Goal: Find specific page/section: Find specific page/section

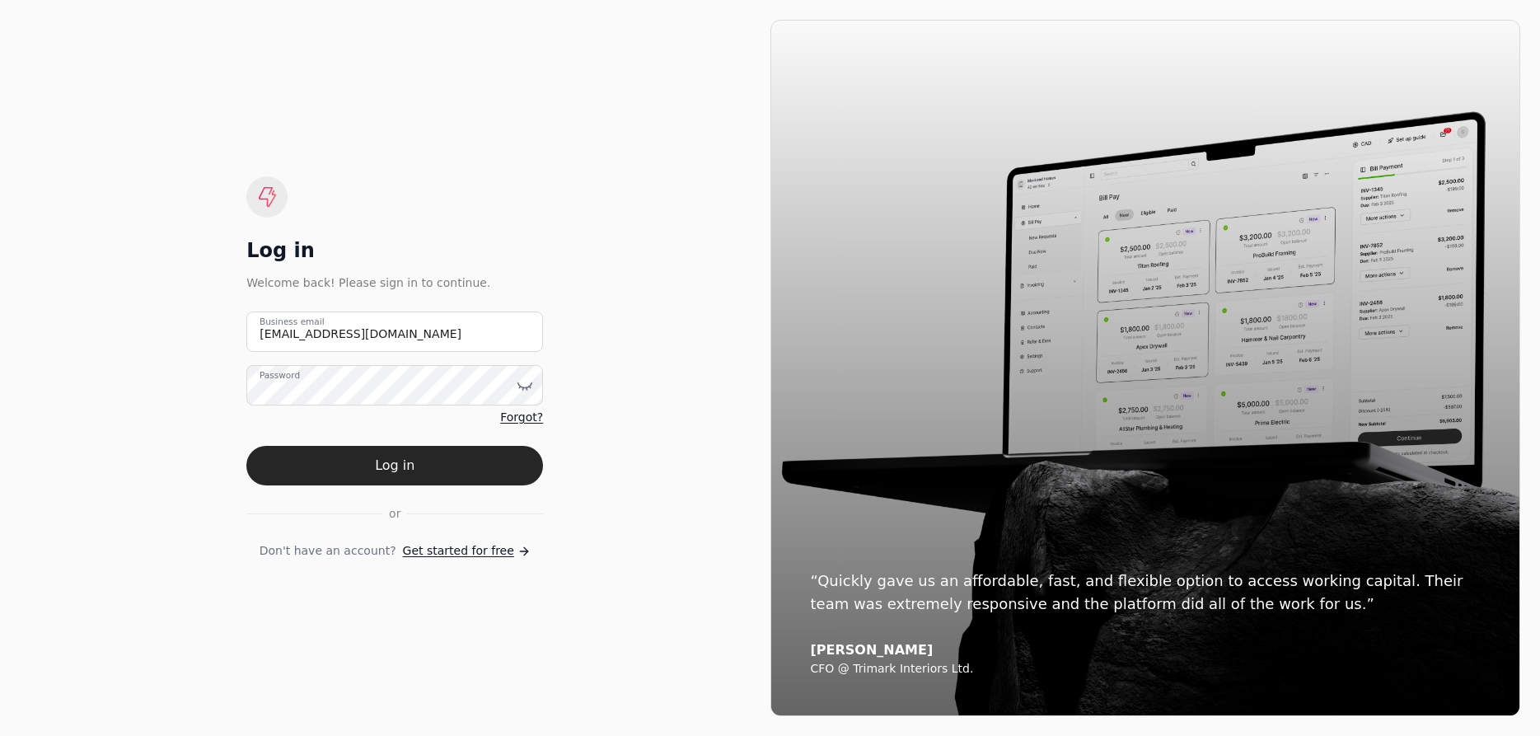
click at [471, 459] on button "Log in" at bounding box center [394, 466] width 297 height 40
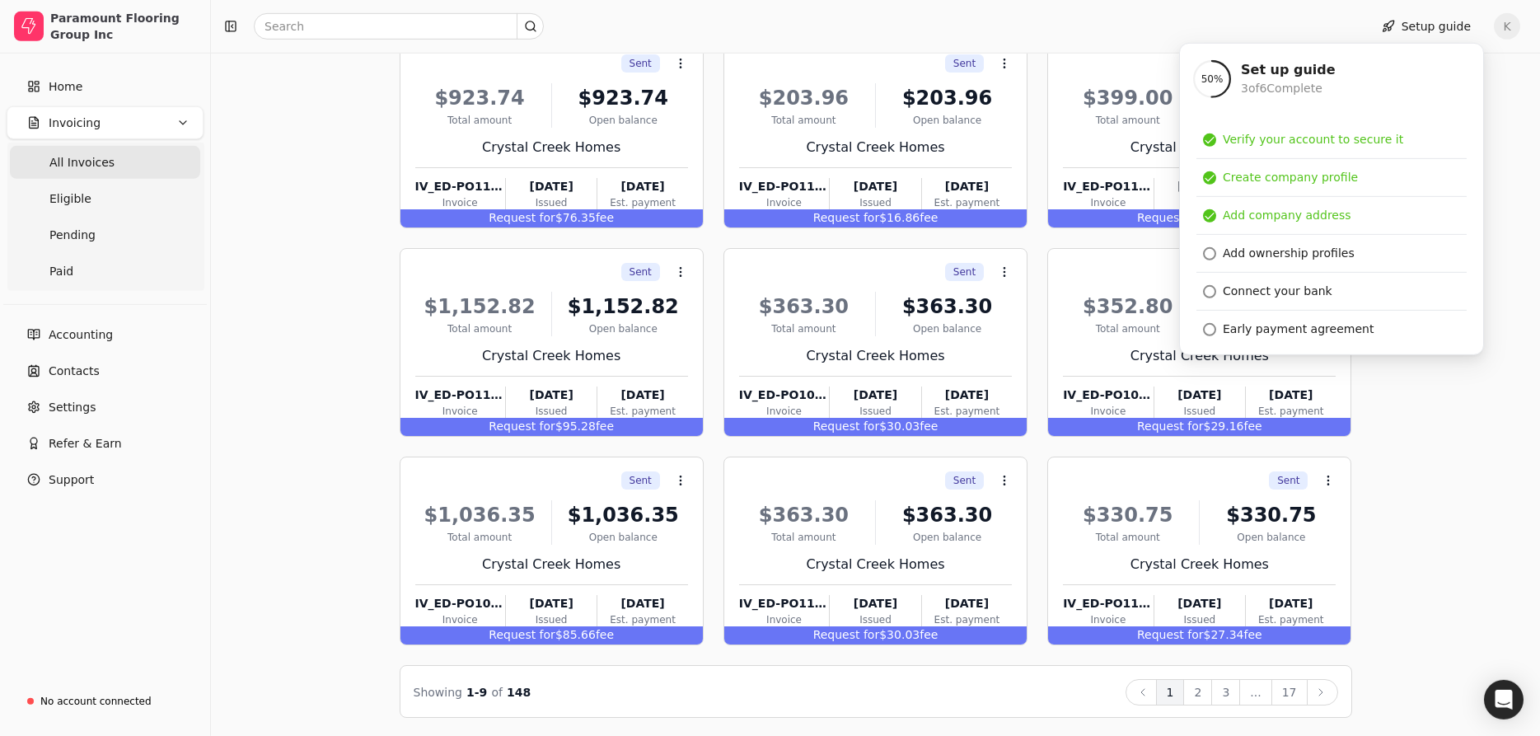
scroll to position [166, 0]
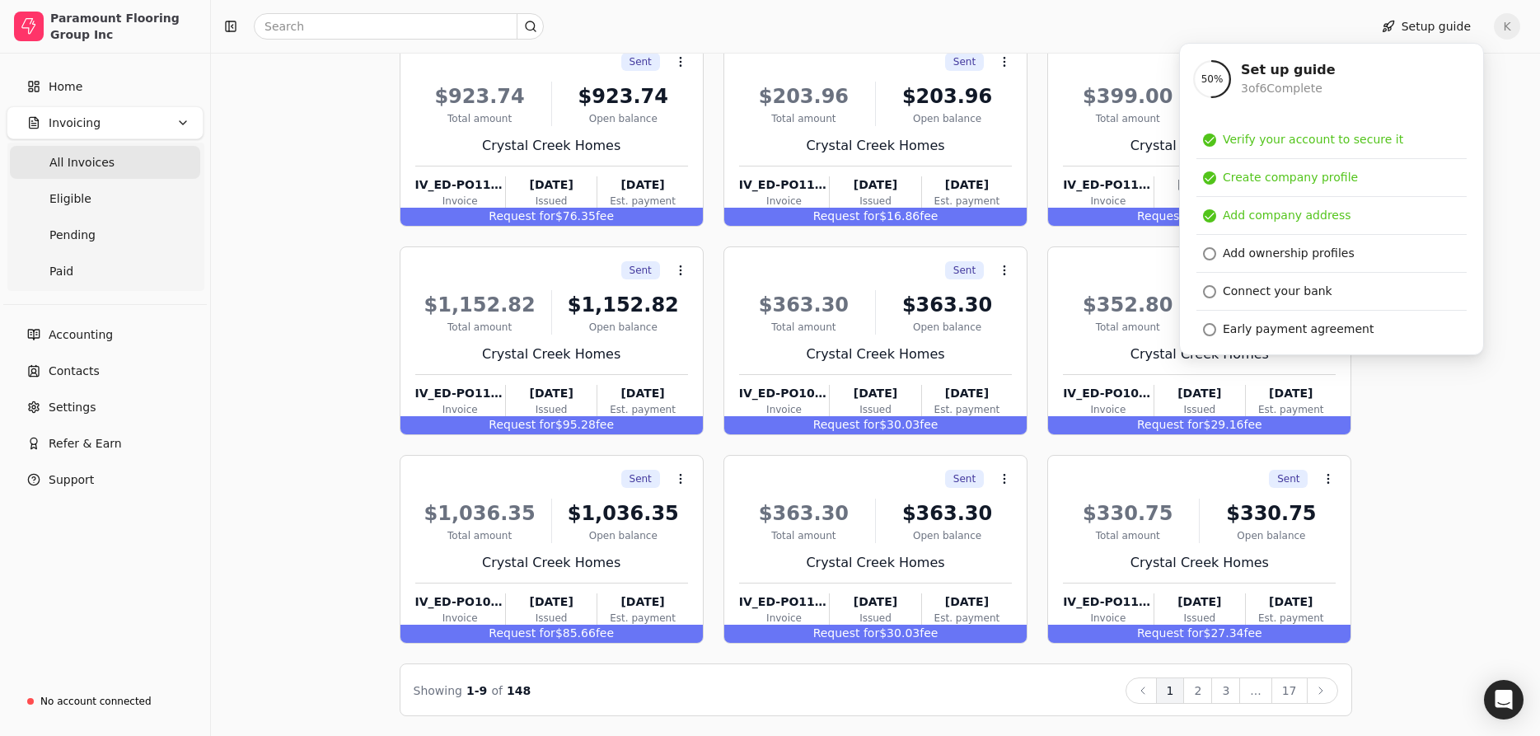
click at [1501, 409] on div "Invoices All Eligible Pending Paid Sent Context Menu Button $923.74 Total amoun…" at bounding box center [876, 331] width 1290 height 770
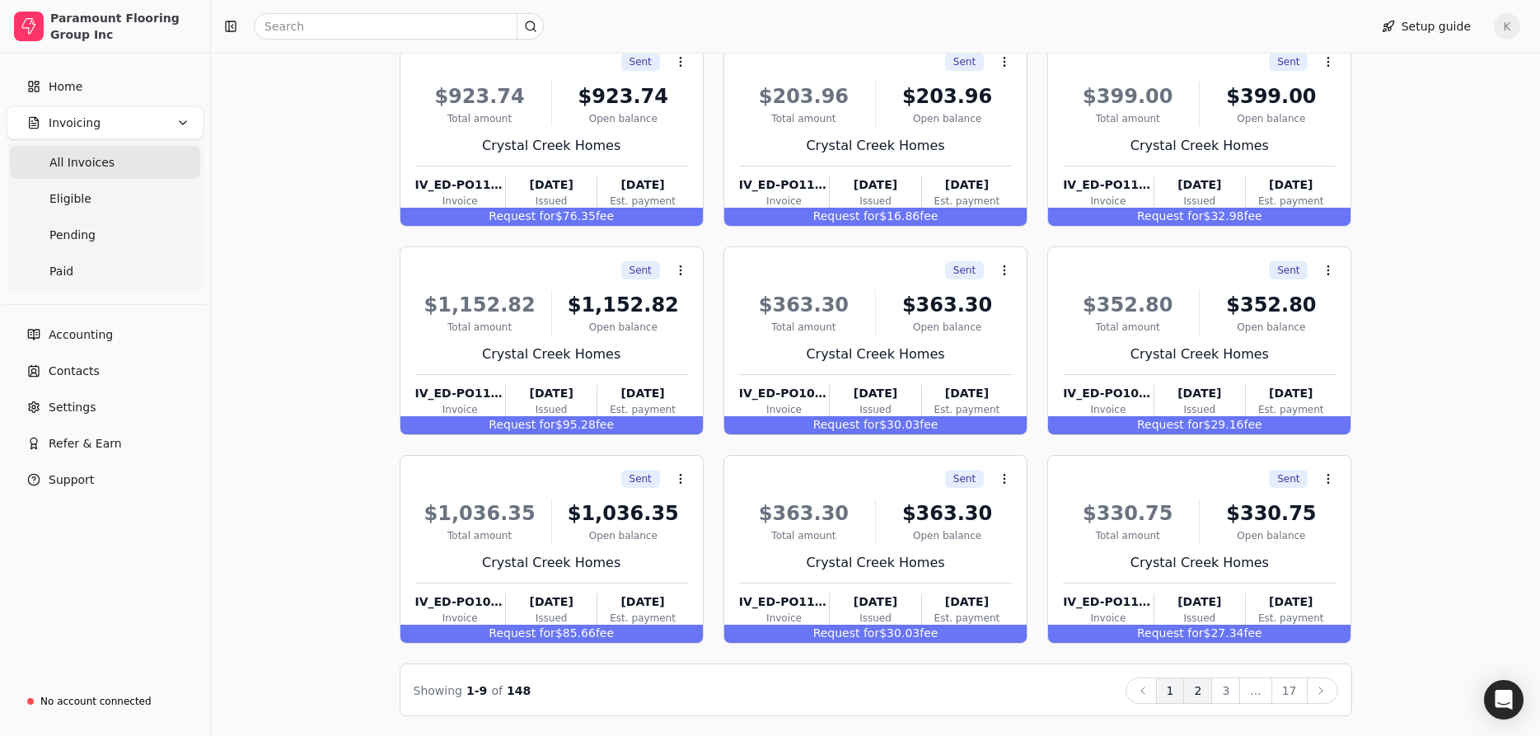
click at [1209, 686] on button "2" at bounding box center [1197, 690] width 29 height 26
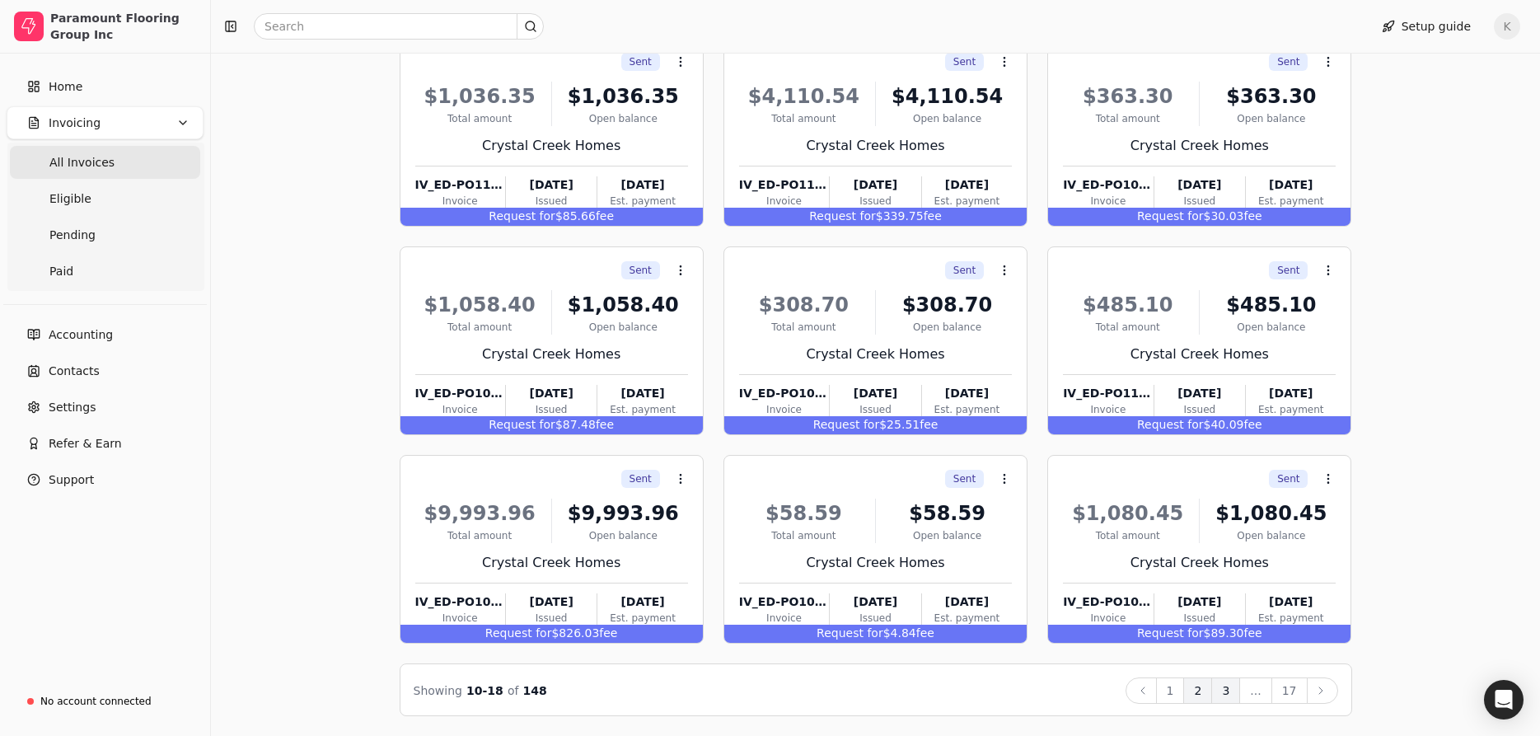
click at [1229, 694] on button "3" at bounding box center [1225, 690] width 29 height 26
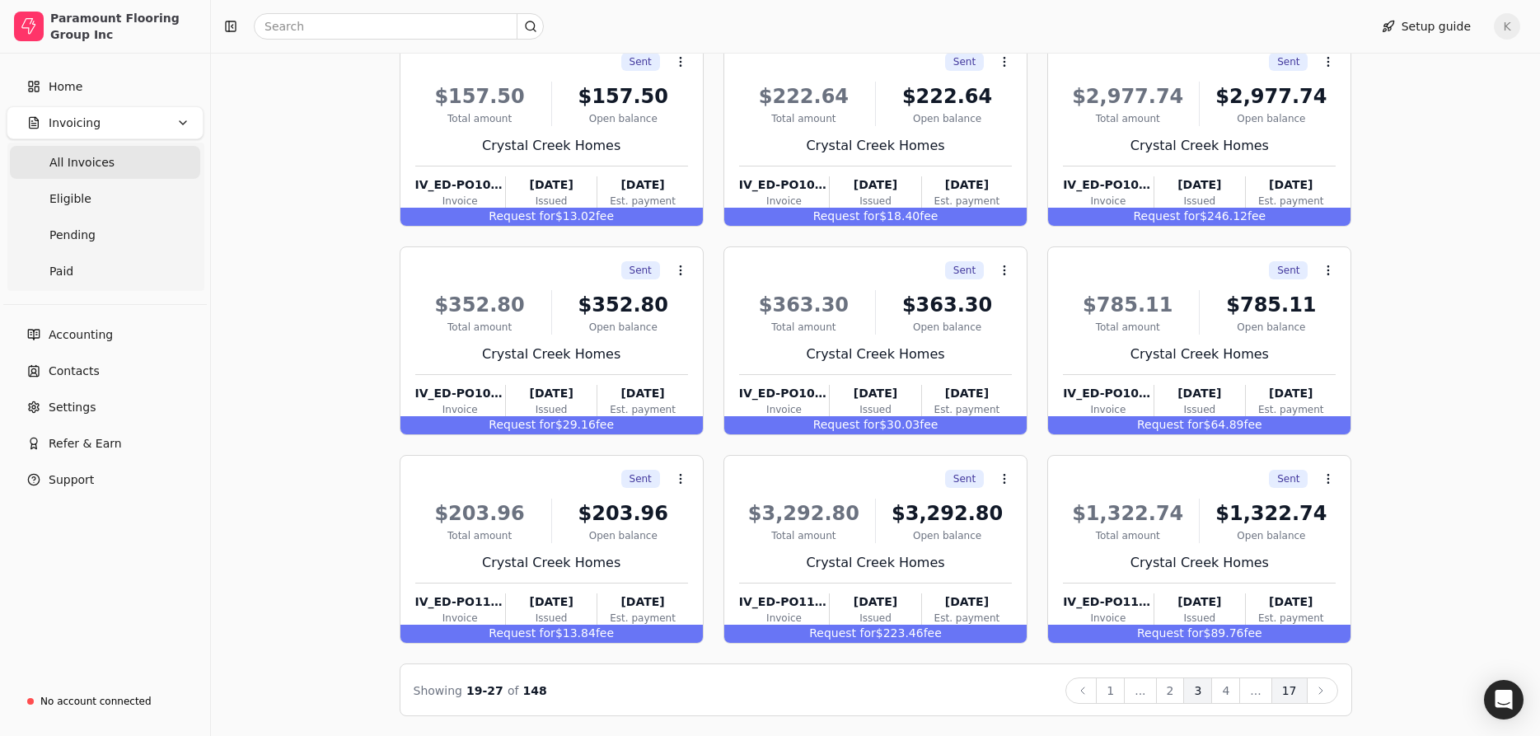
click at [1296, 695] on button "17" at bounding box center [1289, 690] width 36 height 26
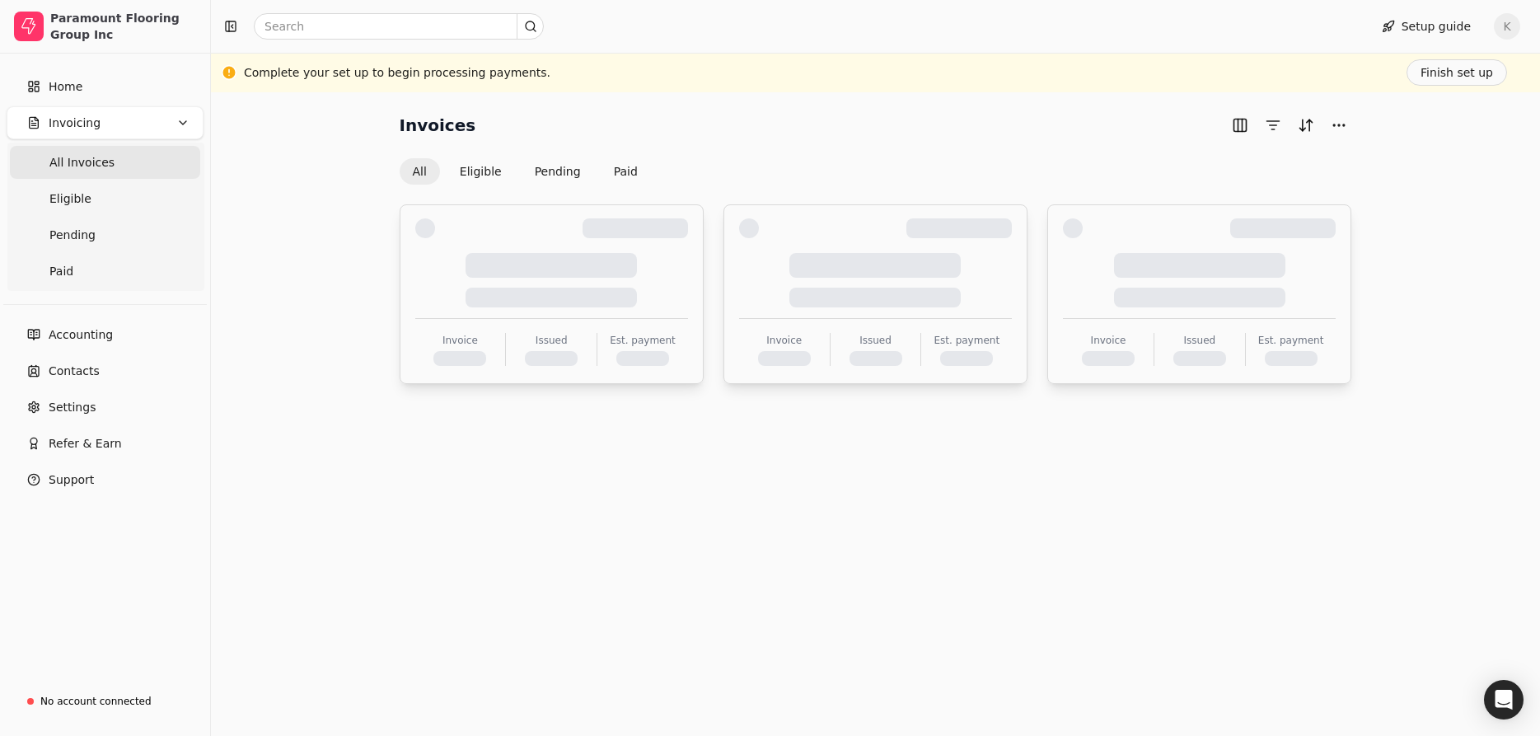
scroll to position [0, 0]
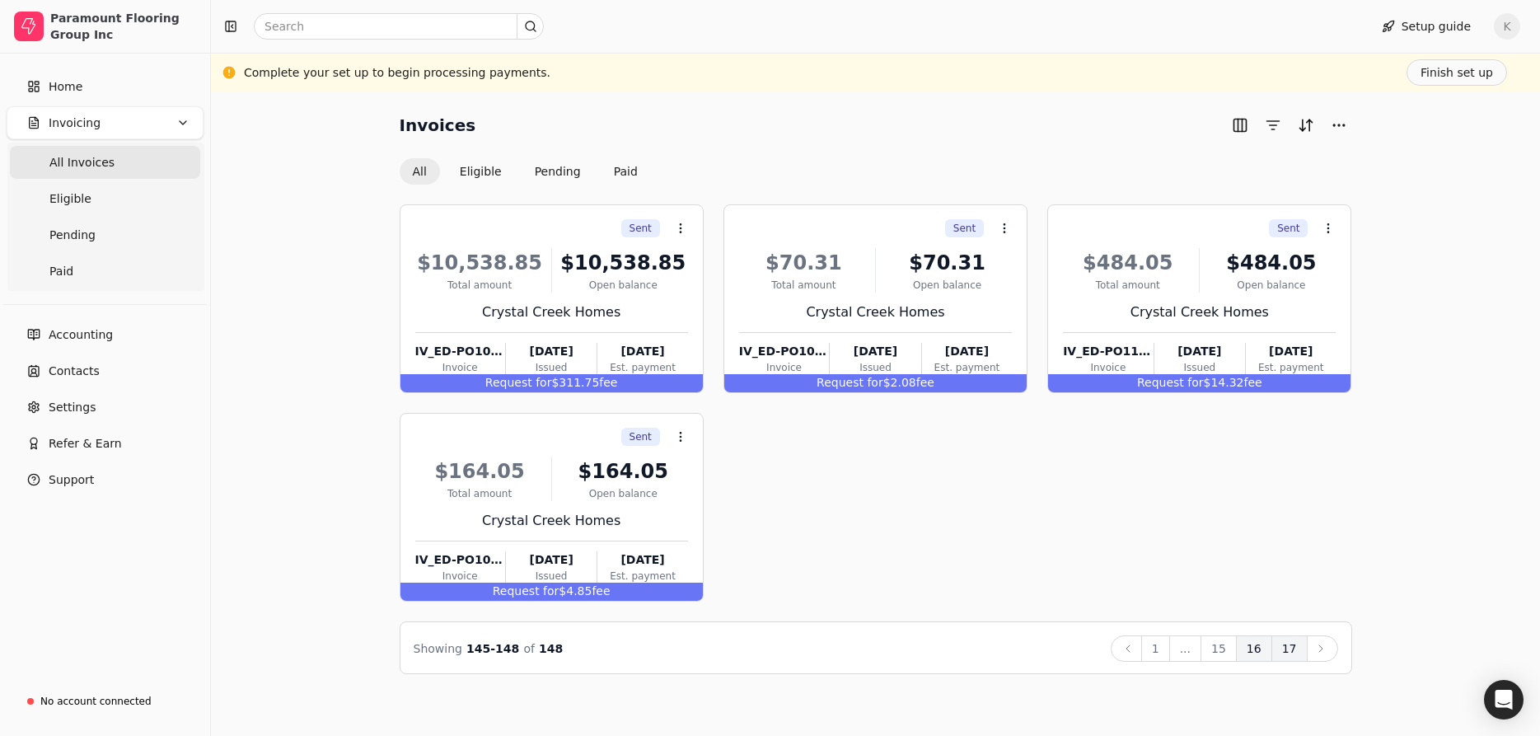
click at [1248, 653] on button "16" at bounding box center [1254, 648] width 36 height 26
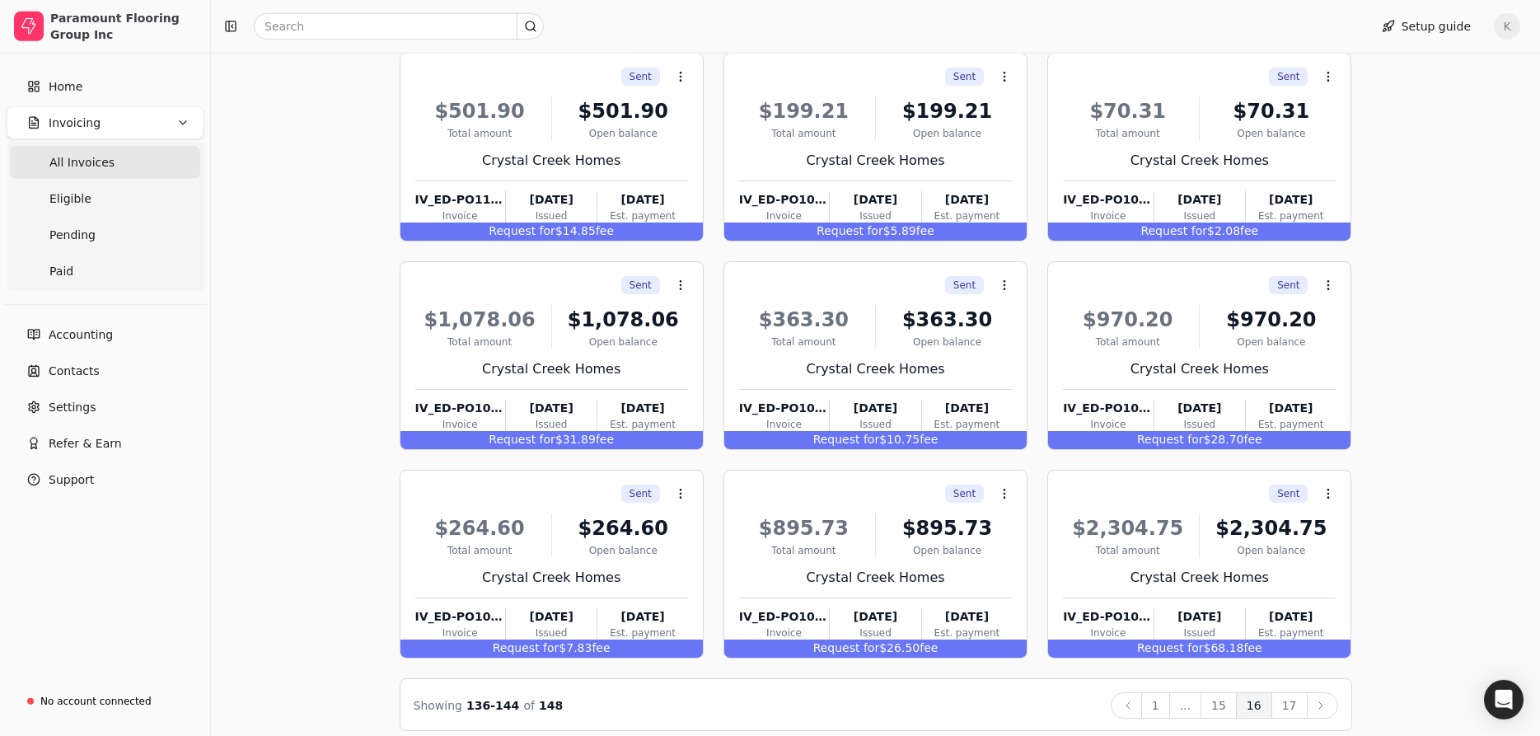
scroll to position [166, 0]
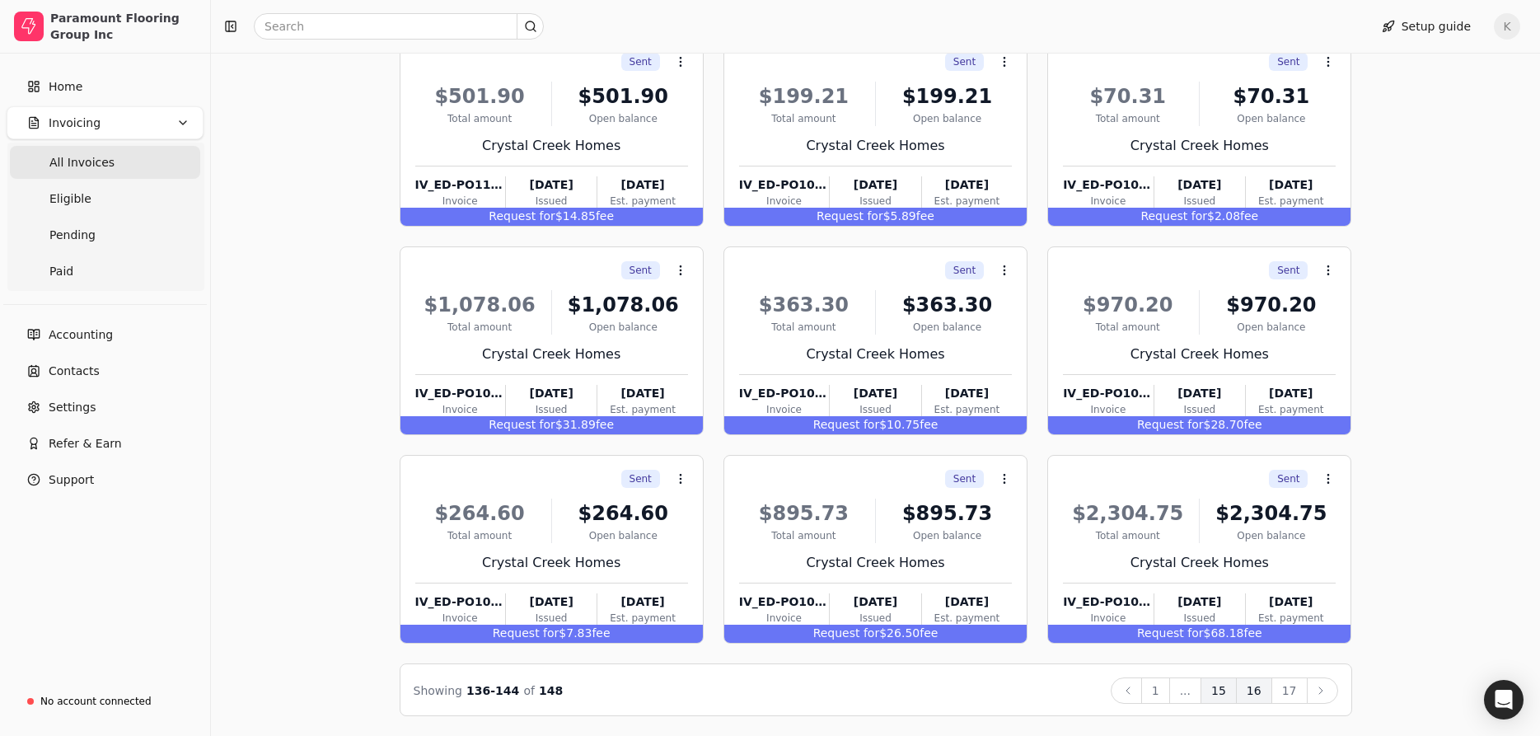
click at [1229, 687] on button "15" at bounding box center [1219, 690] width 36 height 26
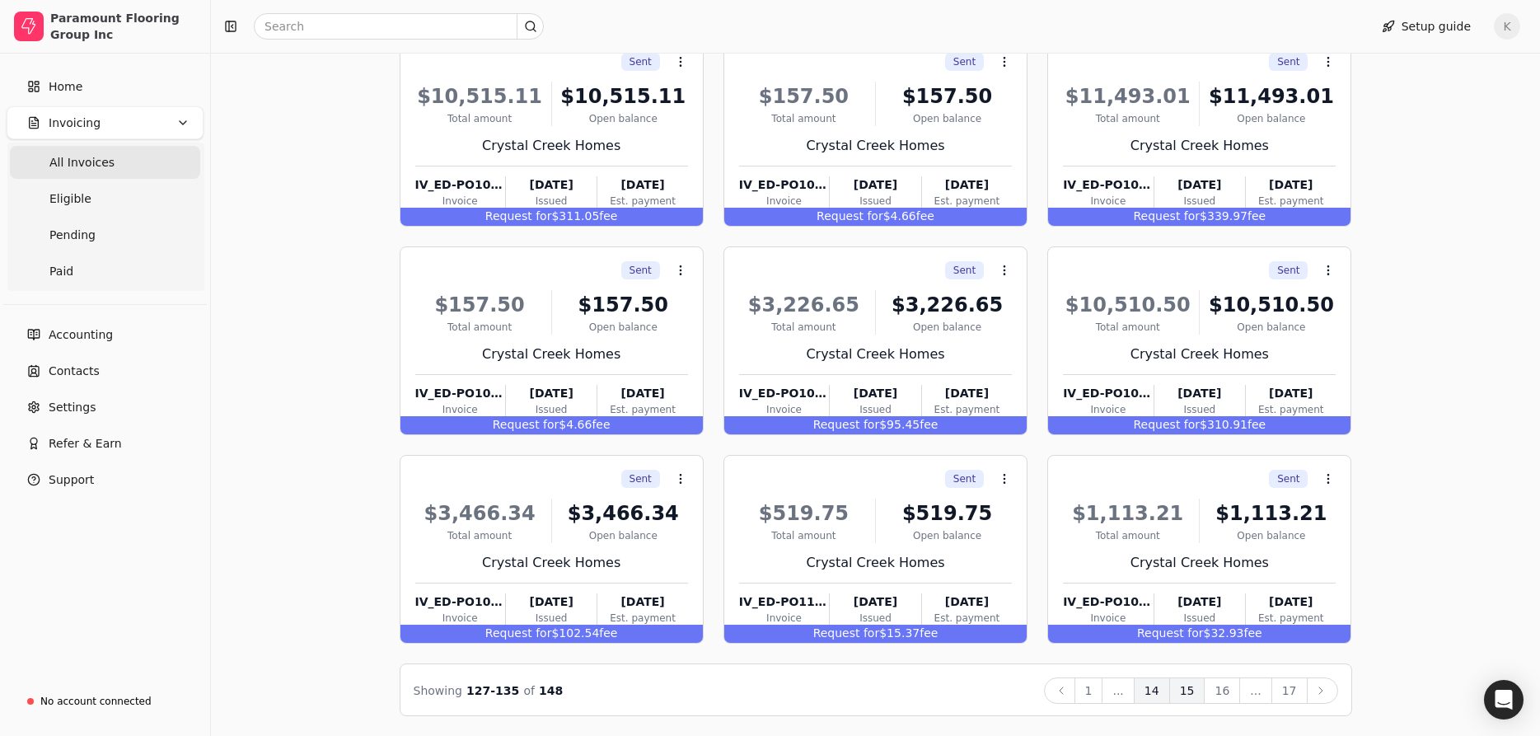
click at [1164, 692] on button "14" at bounding box center [1152, 690] width 36 height 26
